Goal: Task Accomplishment & Management: Complete application form

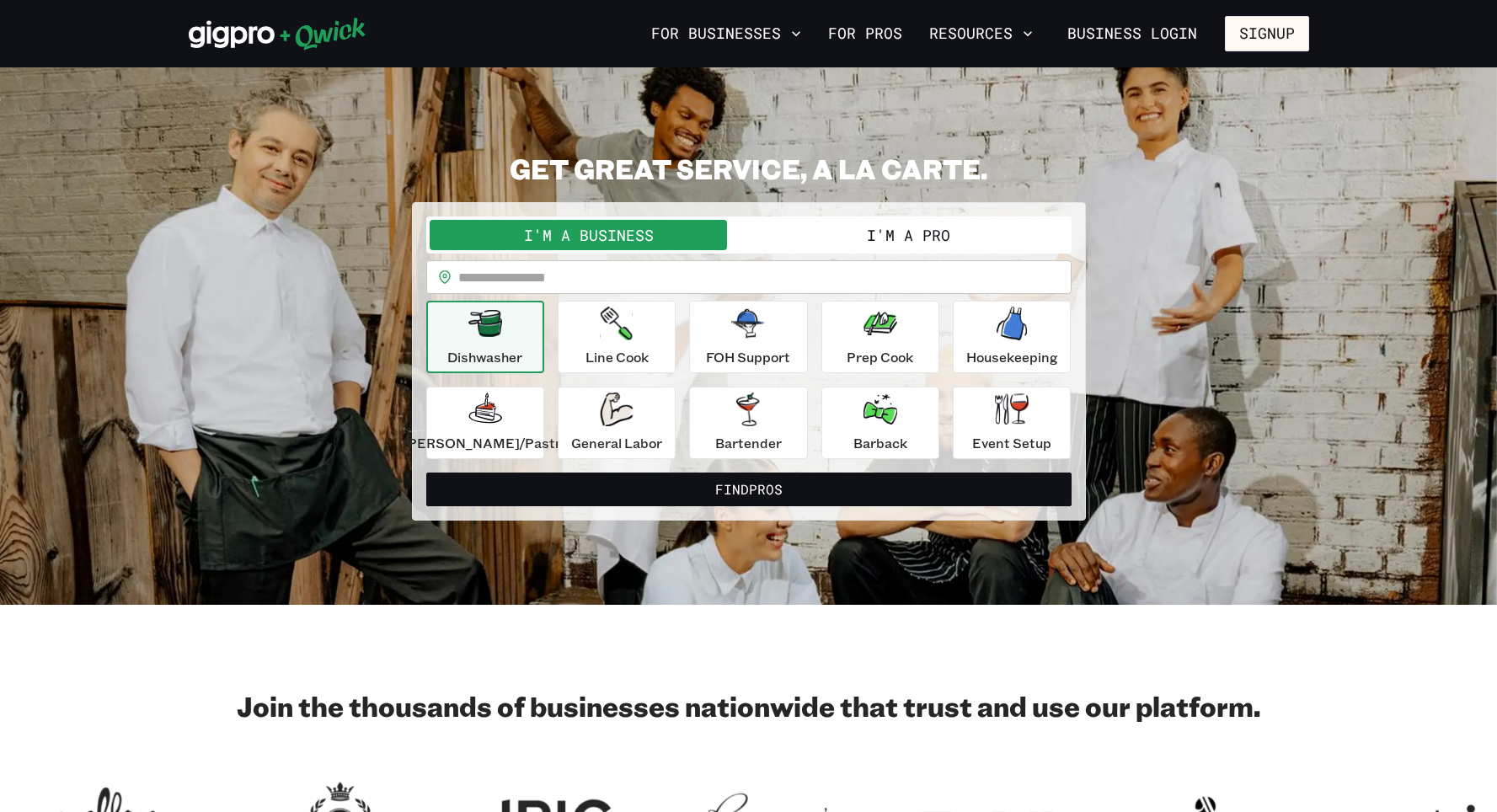
click at [905, 238] on button "I'm a Pro" at bounding box center [908, 235] width 320 height 30
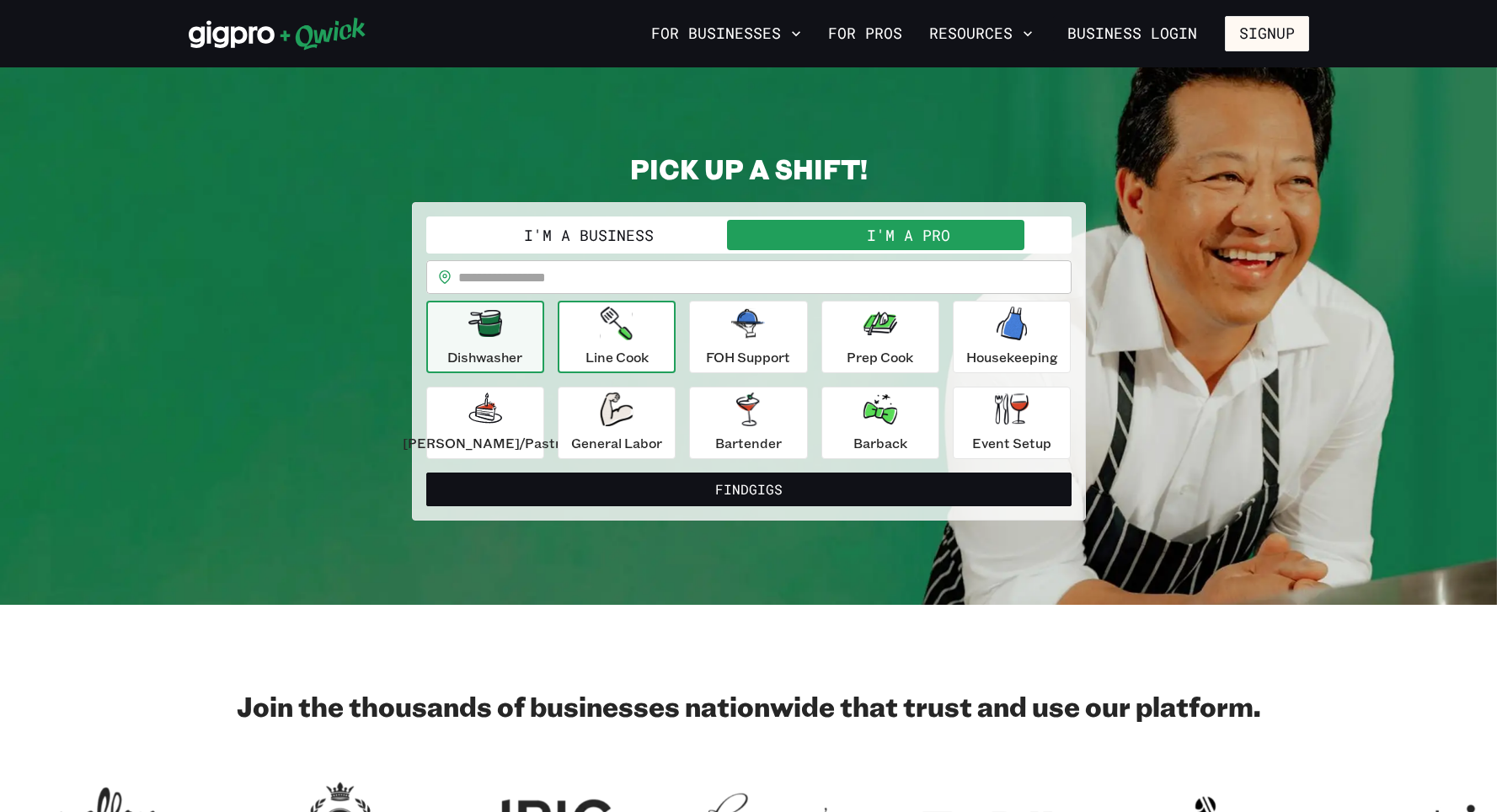
click at [633, 339] on icon "button" at bounding box center [616, 323] width 32 height 34
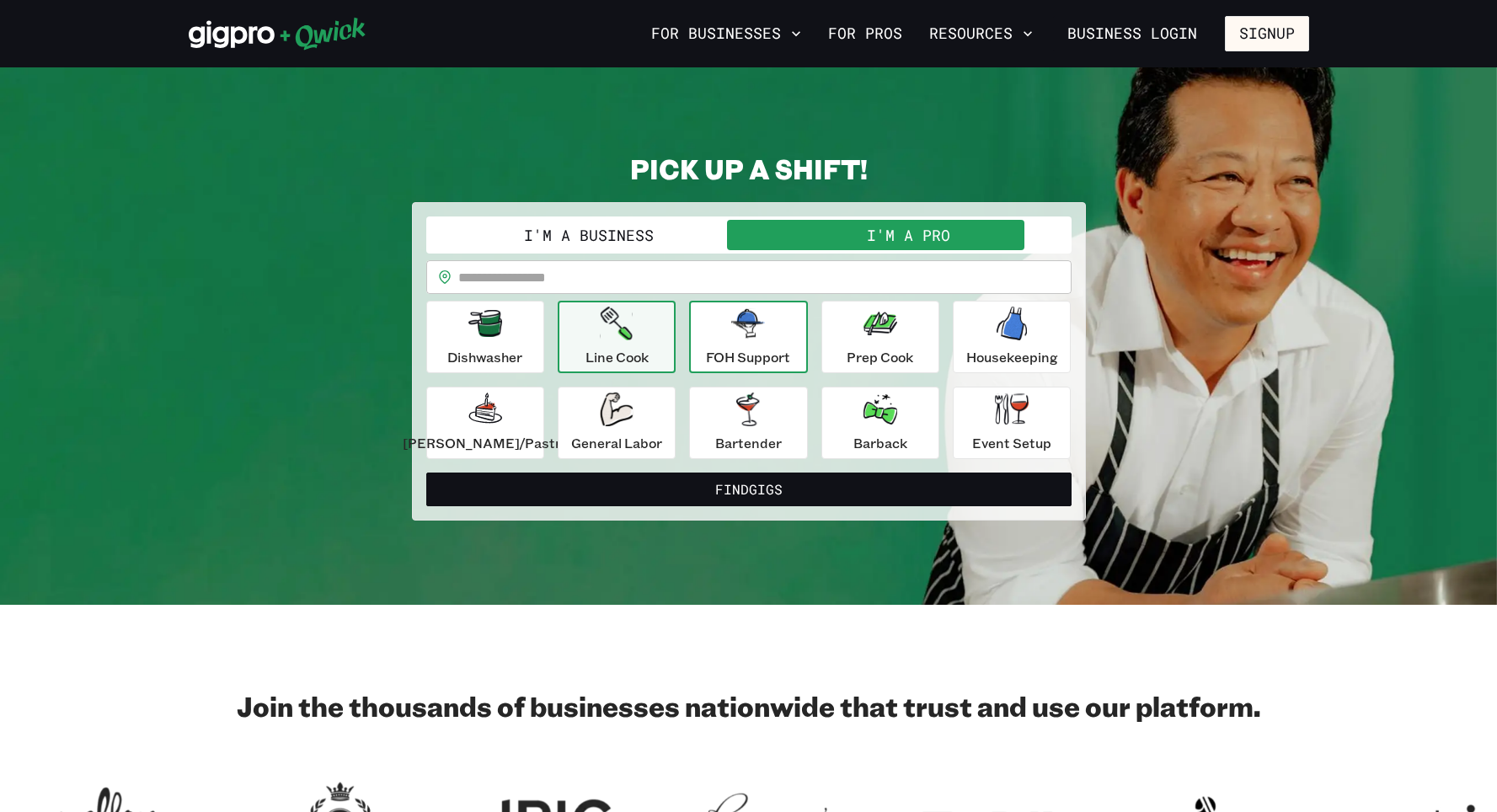
click at [789, 358] on p "FOH Support" at bounding box center [748, 357] width 84 height 20
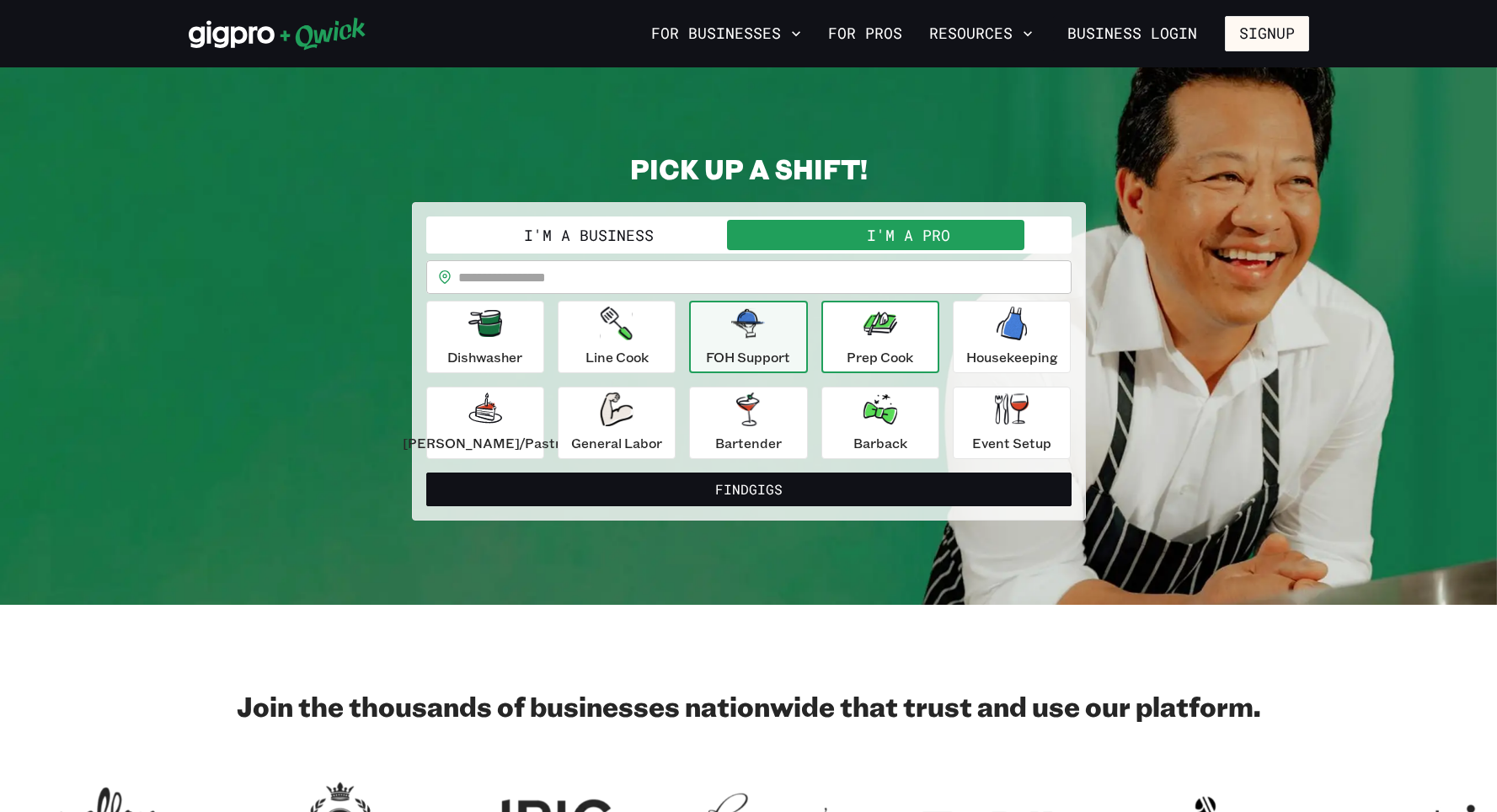
click at [876, 355] on p "Prep Cook" at bounding box center [879, 357] width 66 height 20
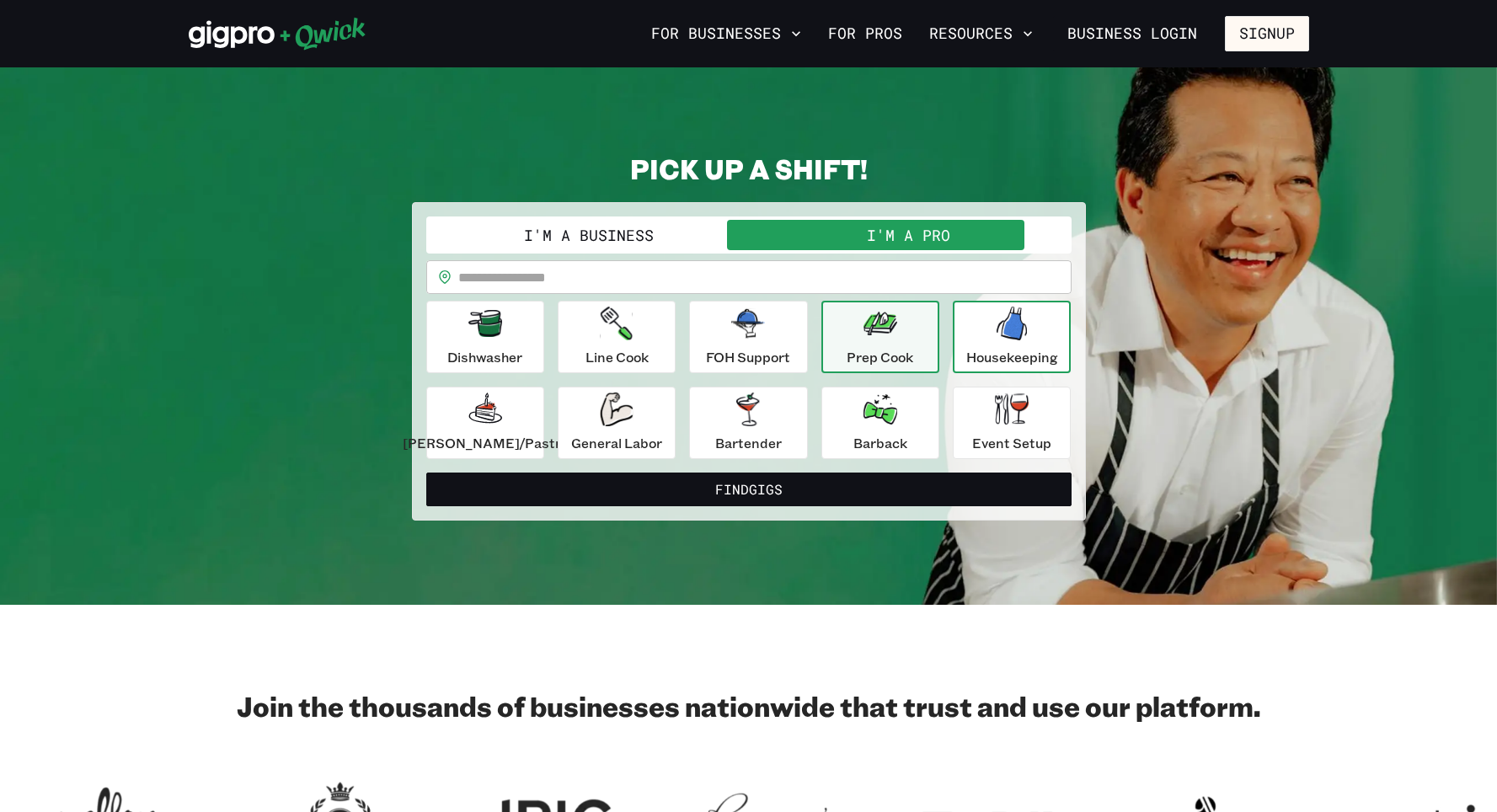
click at [997, 337] on icon "button" at bounding box center [1012, 323] width 30 height 34
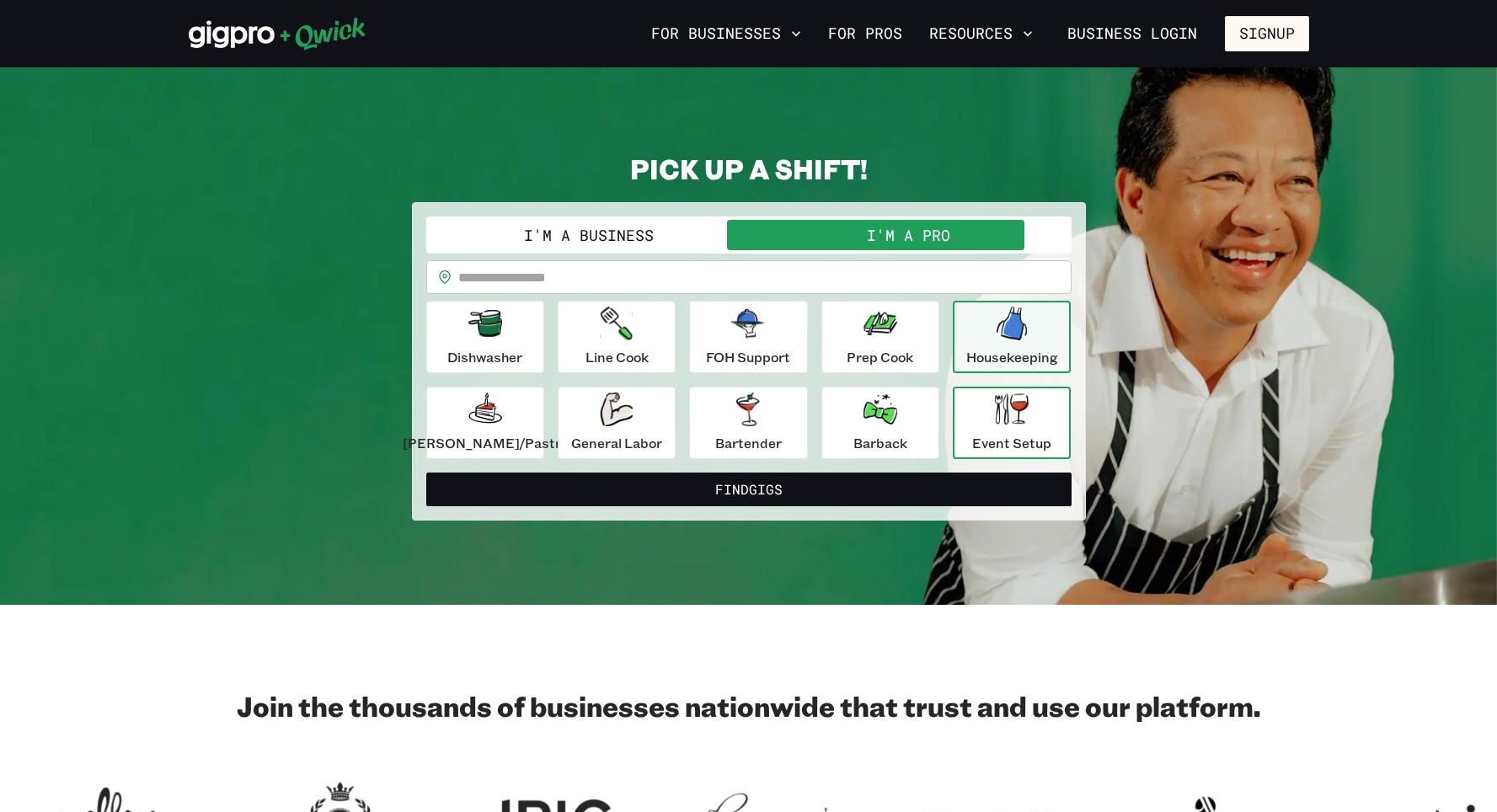
click at [995, 415] on icon "button" at bounding box center [1012, 409] width 34 height 31
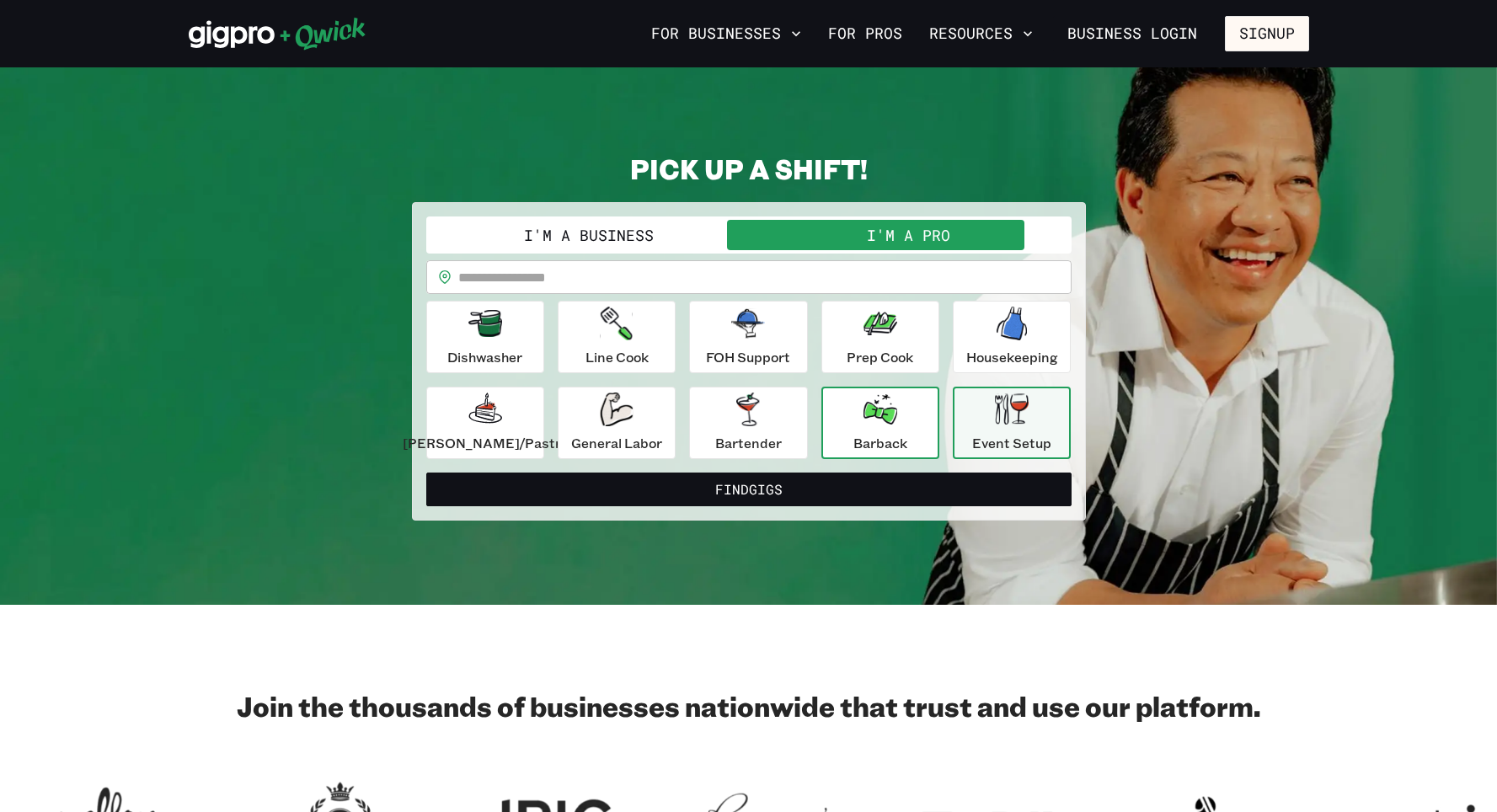
click at [883, 422] on icon "button" at bounding box center [880, 410] width 34 height 30
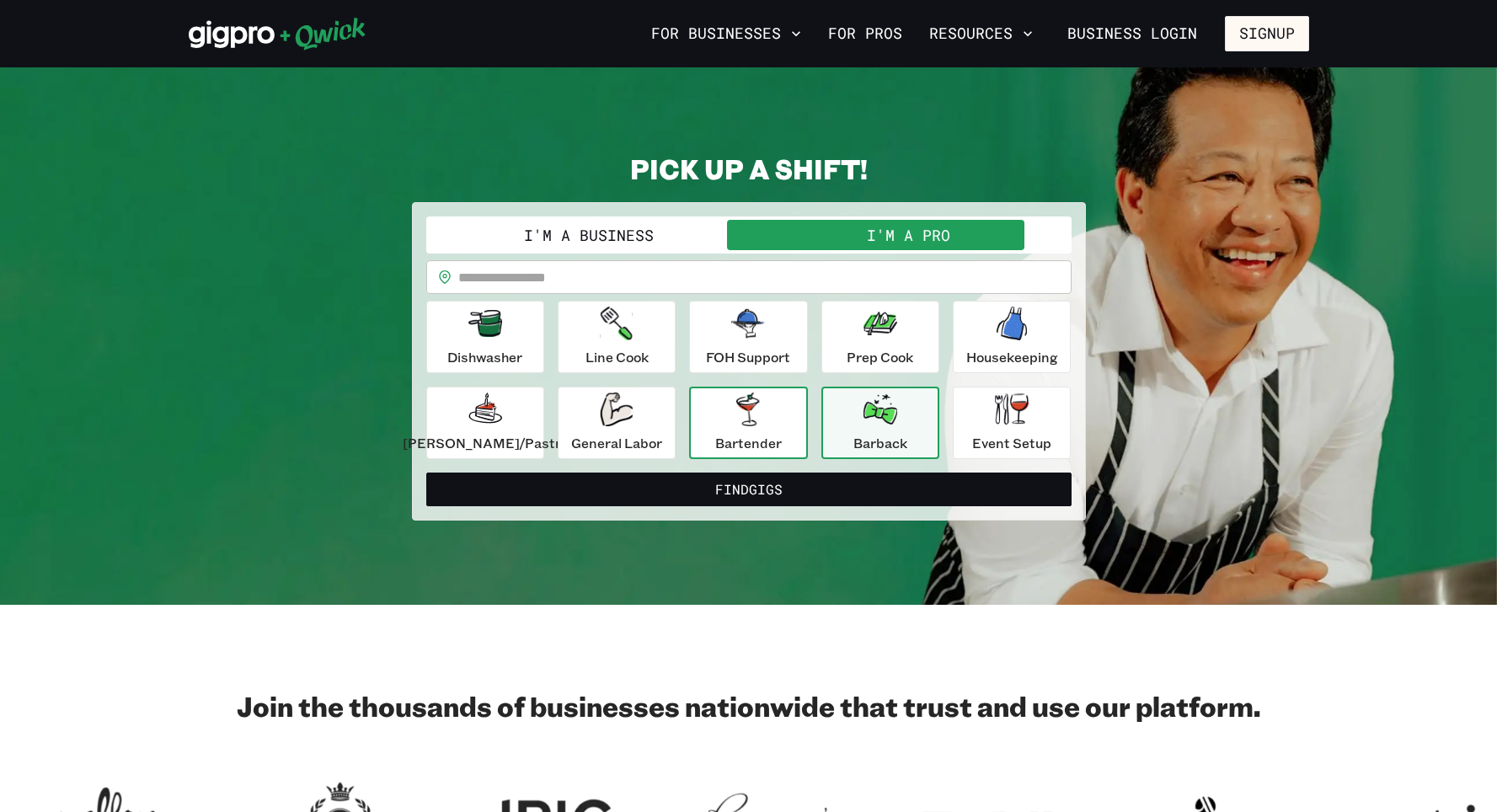
click at [790, 408] on button "Bartender" at bounding box center [748, 423] width 118 height 72
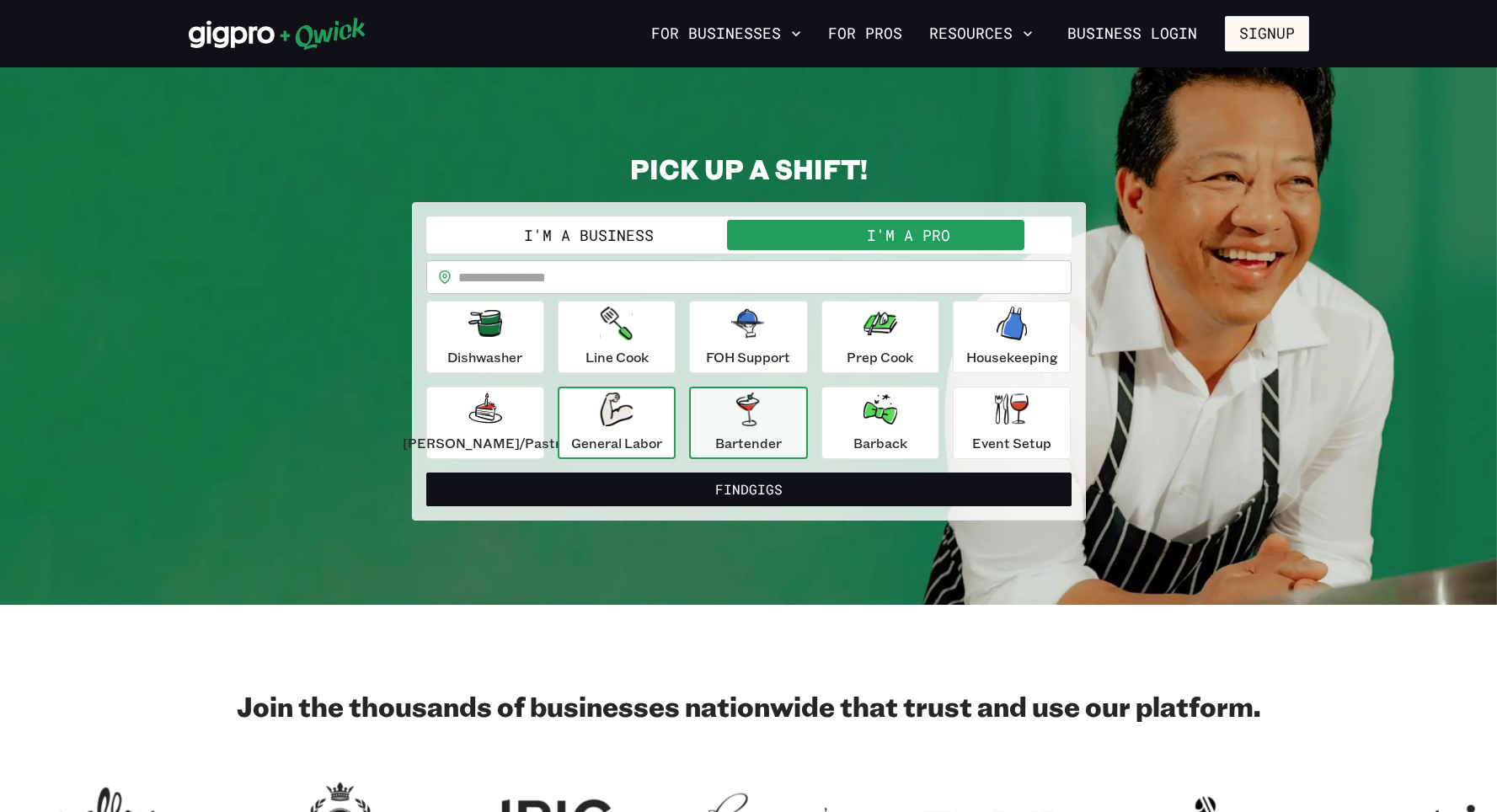
click at [617, 402] on icon "button" at bounding box center [616, 410] width 33 height 34
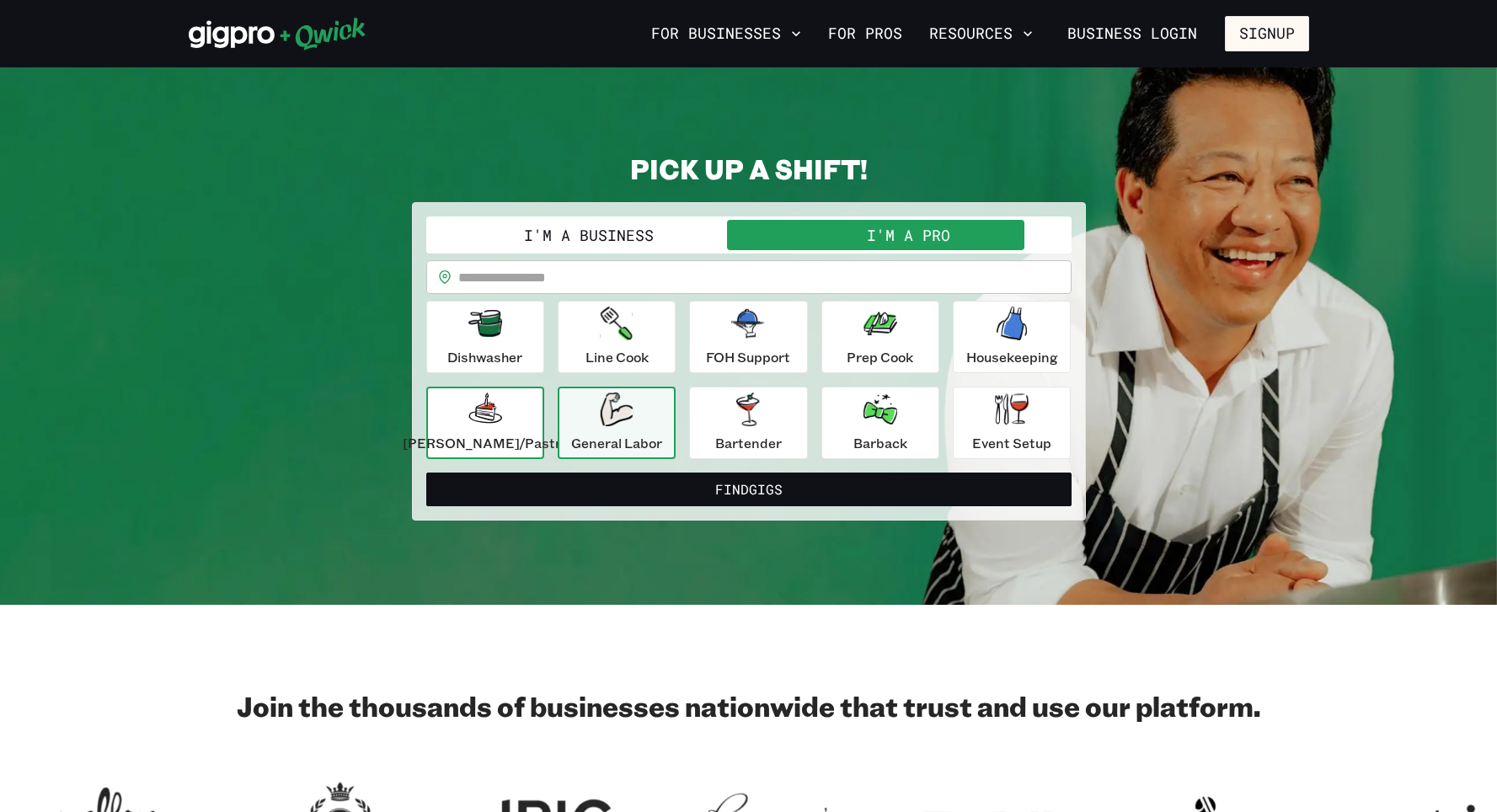
click at [527, 411] on div "[PERSON_NAME]/Pastry" at bounding box center [485, 423] width 165 height 61
